Goal: Task Accomplishment & Management: Manage account settings

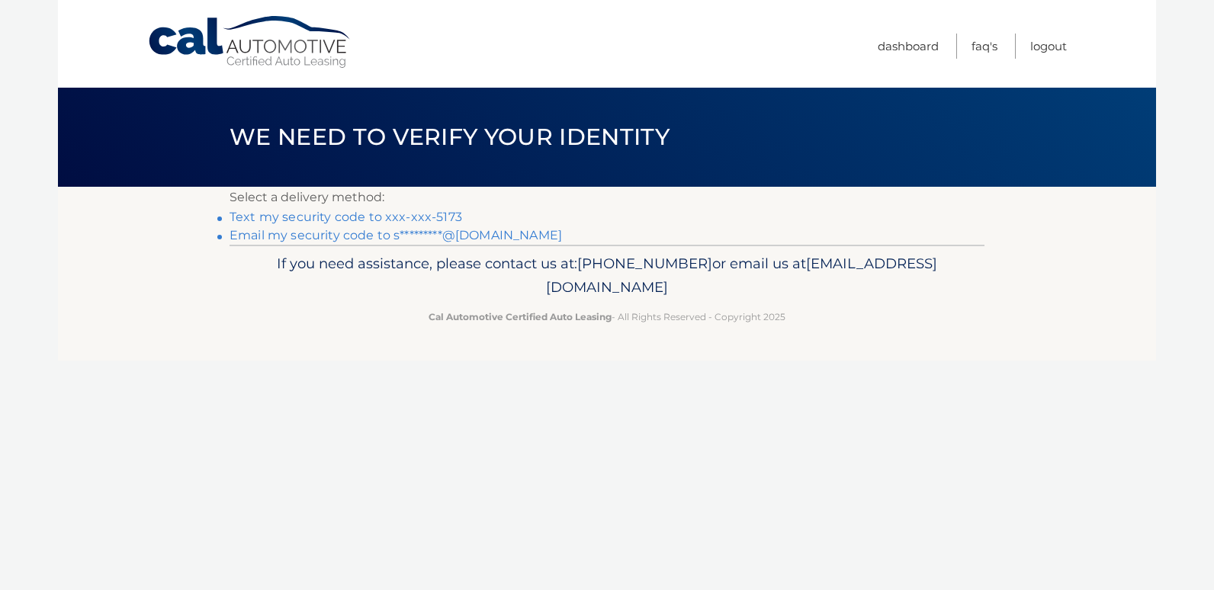
click at [284, 216] on link "Text my security code to xxx-xxx-5173" at bounding box center [345, 217] width 232 height 14
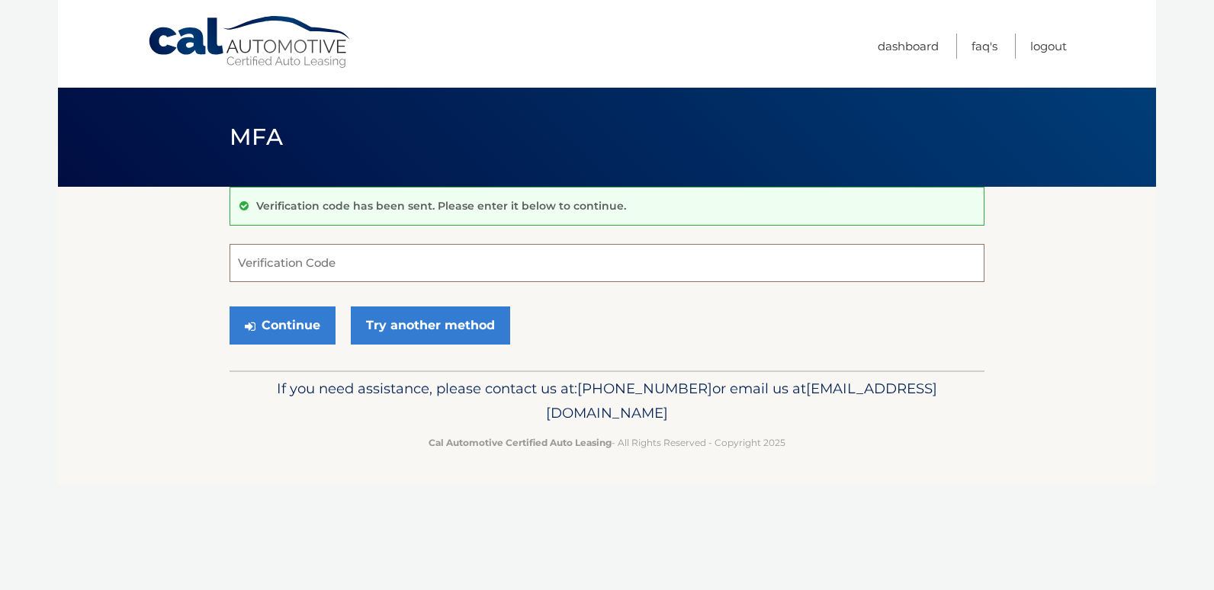
click at [297, 258] on input "Verification Code" at bounding box center [606, 263] width 755 height 38
type input "394708"
click at [285, 327] on button "Continue" at bounding box center [282, 325] width 106 height 38
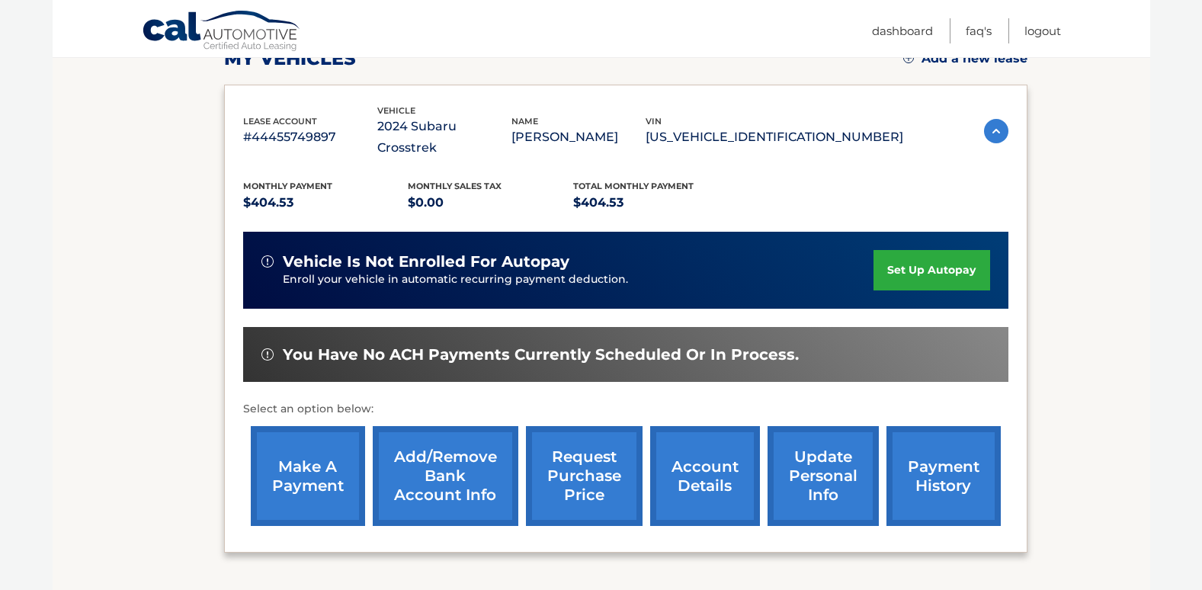
scroll to position [232, 0]
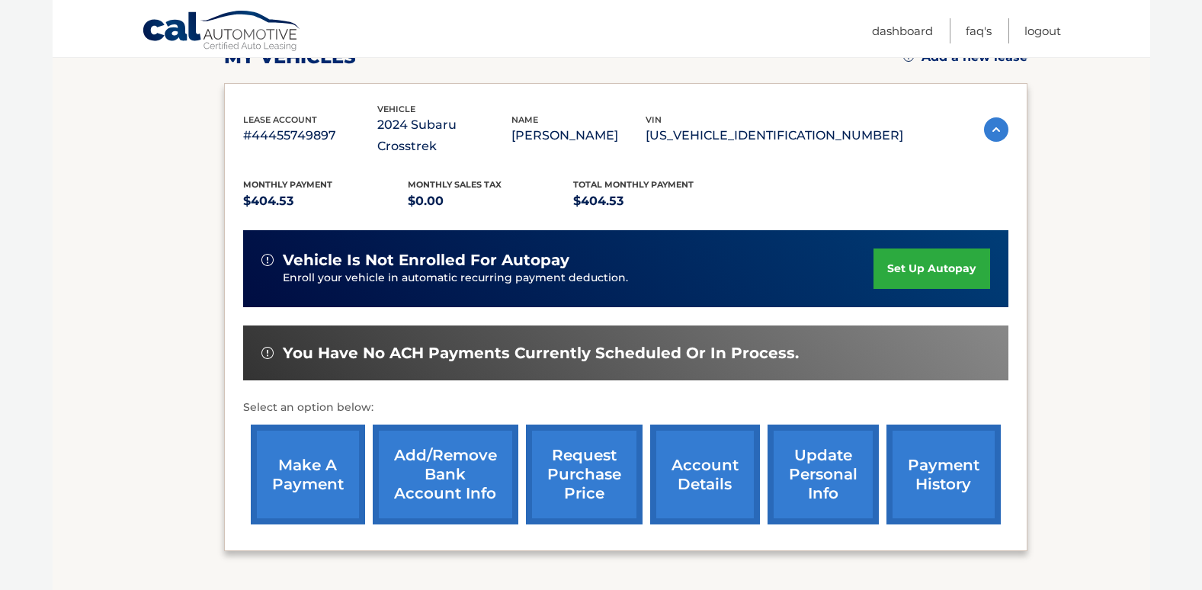
click at [305, 464] on link "make a payment" at bounding box center [308, 475] width 114 height 100
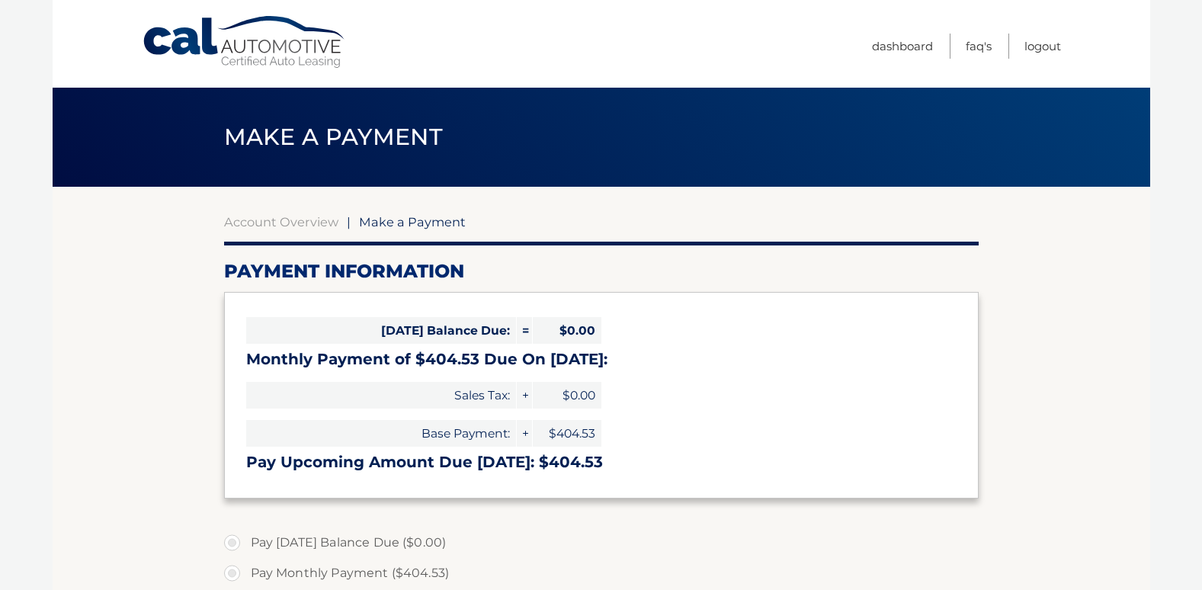
select select "OWJiZjM2ODgtMzVkYS00MzA0LWE1NWEtN2IyNTM3YjdkM2Ew"
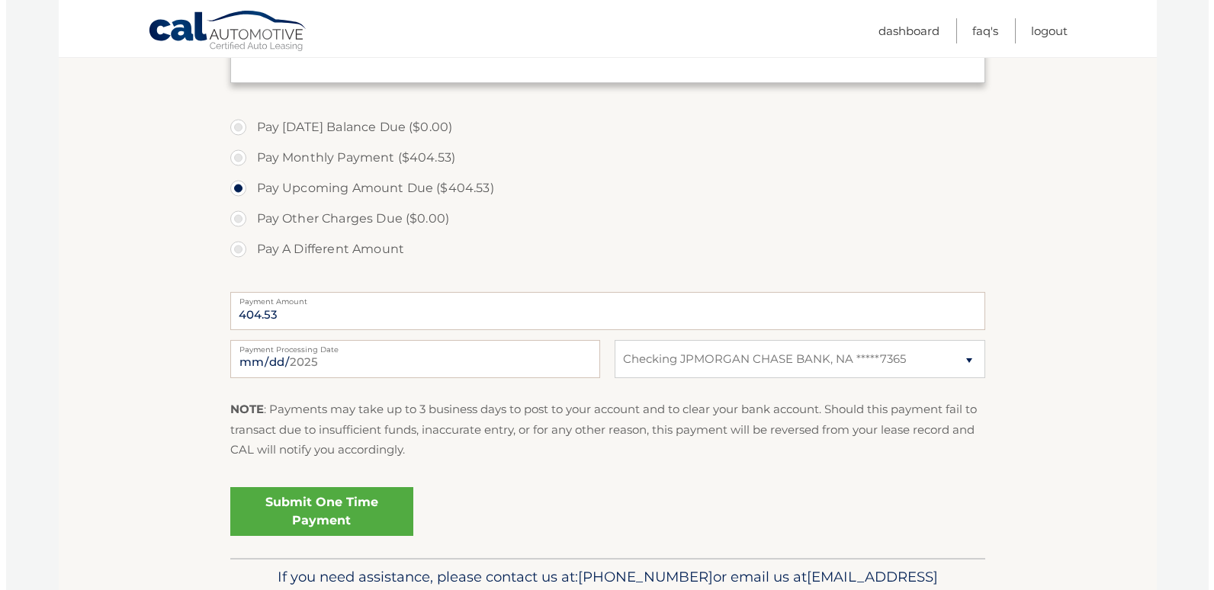
scroll to position [428, 0]
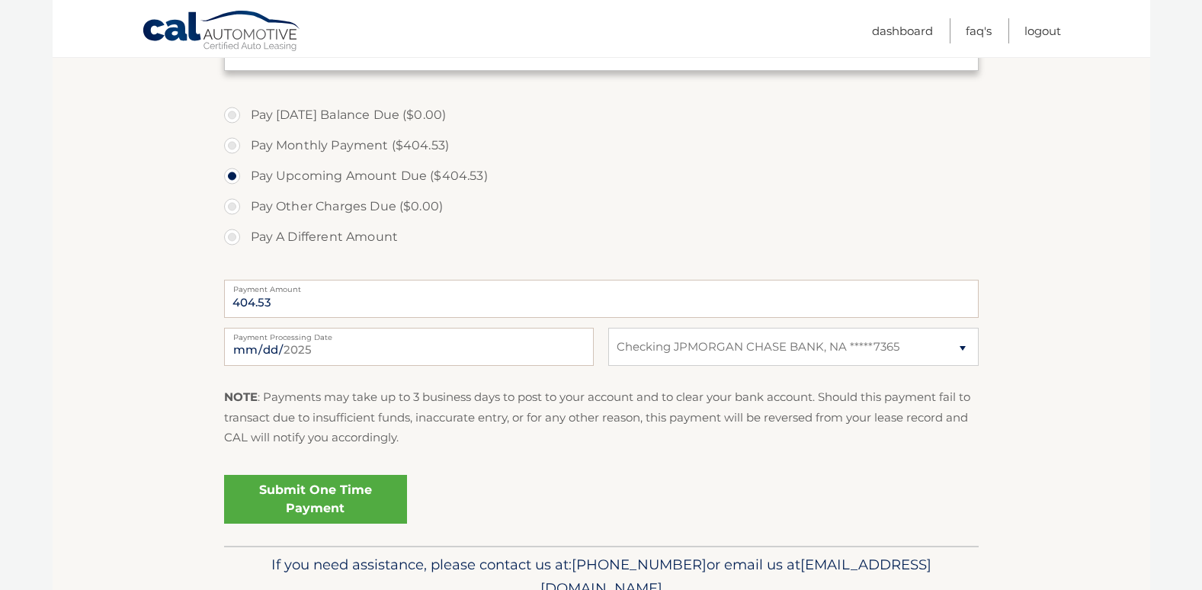
click at [304, 494] on link "Submit One Time Payment" at bounding box center [315, 499] width 183 height 49
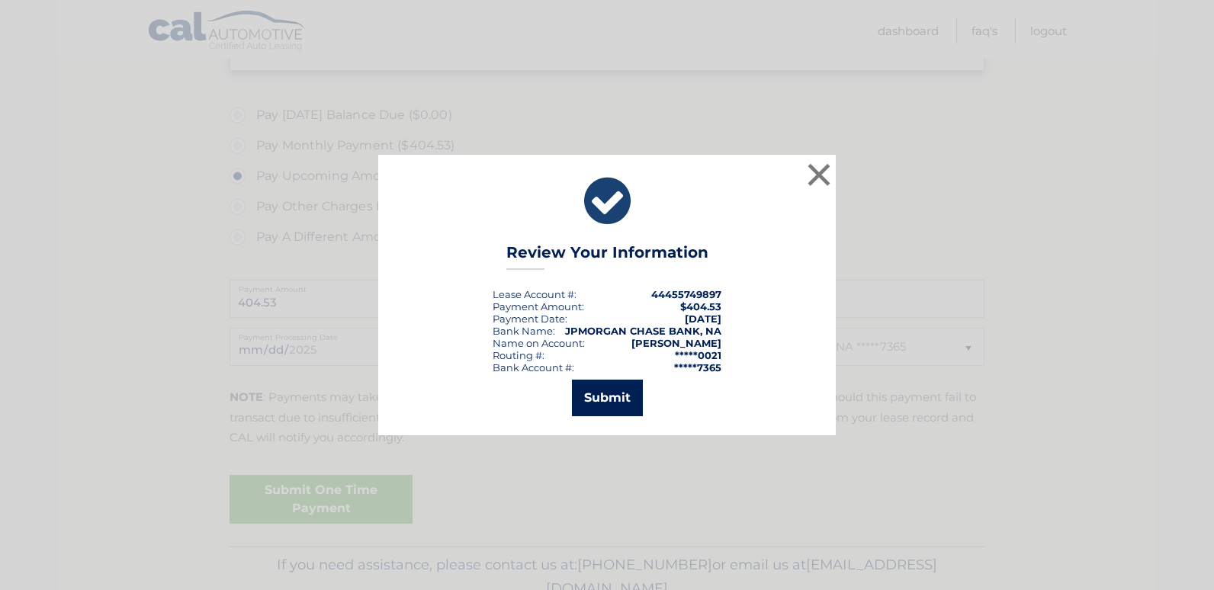
click at [608, 401] on button "Submit" at bounding box center [607, 398] width 71 height 37
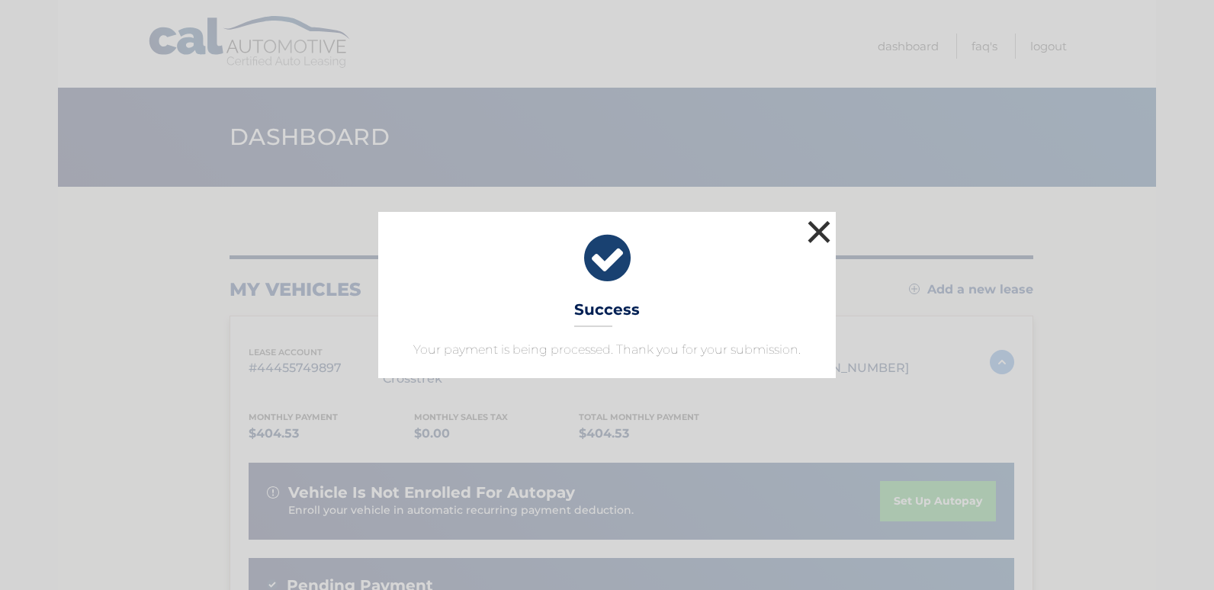
drag, startPoint x: 816, startPoint y: 231, endPoint x: 805, endPoint y: 230, distance: 11.5
click at [816, 231] on button "×" at bounding box center [818, 231] width 30 height 30
